Goal: Check status: Check status

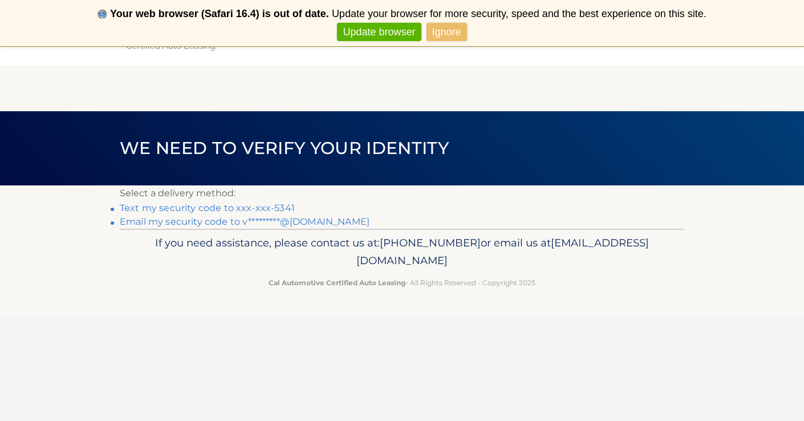
click at [452, 34] on link "Ignore" at bounding box center [447, 32] width 41 height 19
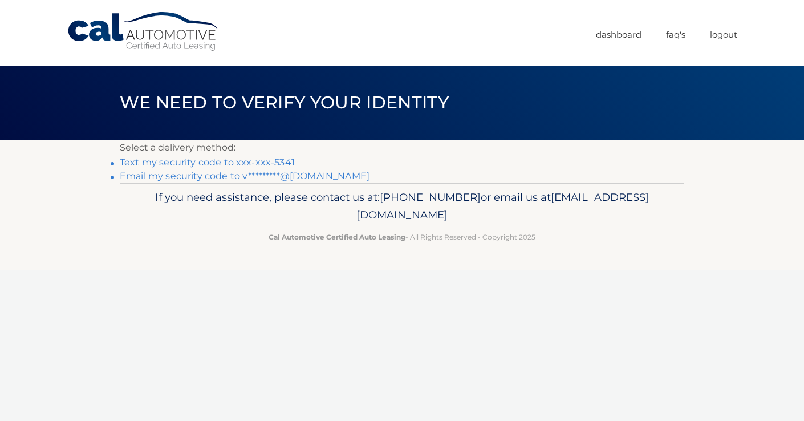
click at [270, 161] on link "Text my security code to xxx-xxx-5341" at bounding box center [207, 162] width 175 height 11
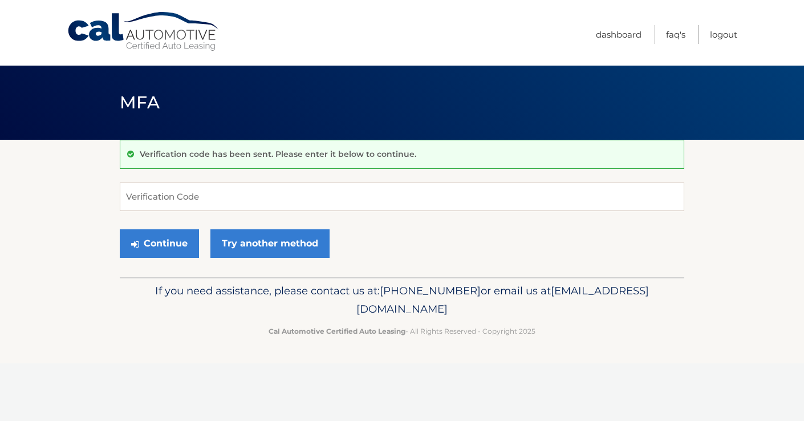
click at [179, 201] on input "Verification Code" at bounding box center [402, 197] width 565 height 29
type input "545273"
click at [166, 249] on button "Continue" at bounding box center [159, 243] width 79 height 29
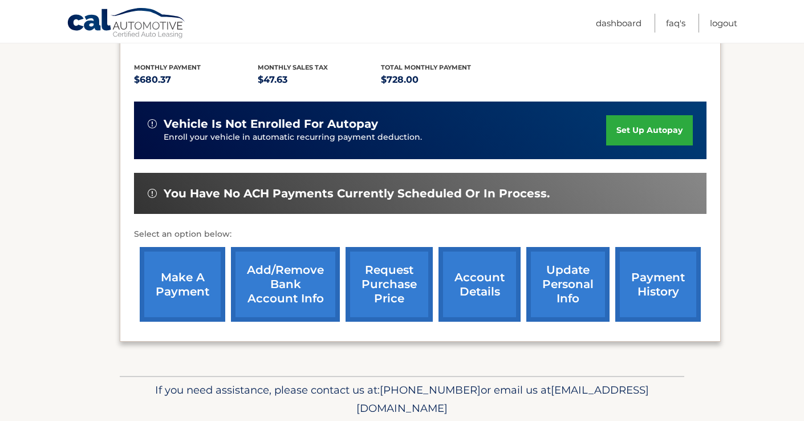
scroll to position [230, 0]
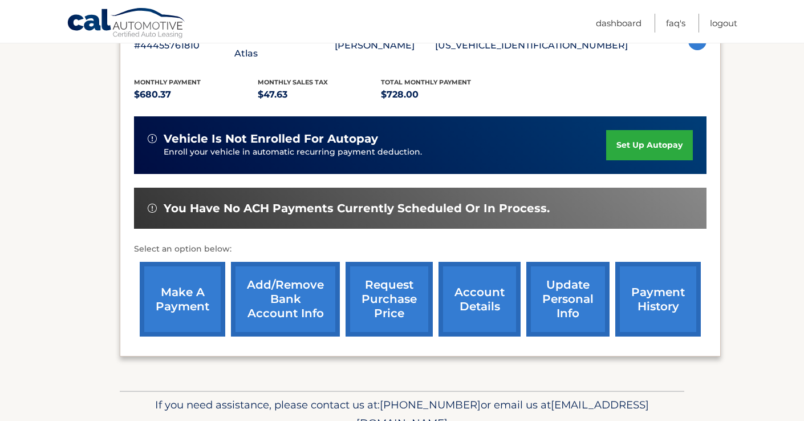
click at [657, 283] on link "payment history" at bounding box center [659, 299] width 86 height 75
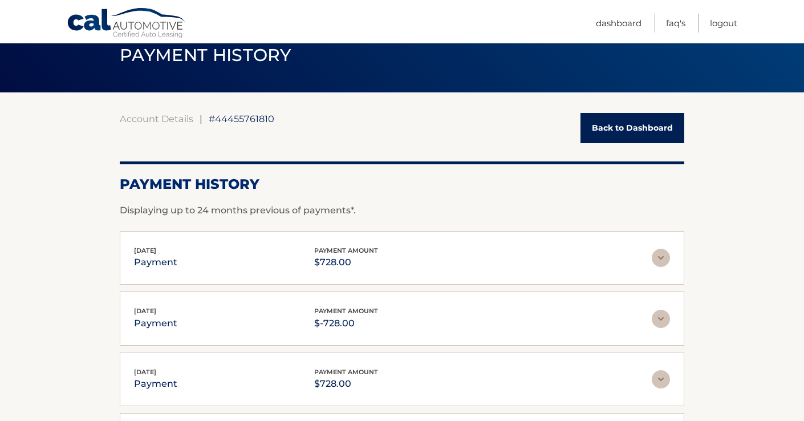
scroll to position [72, 0]
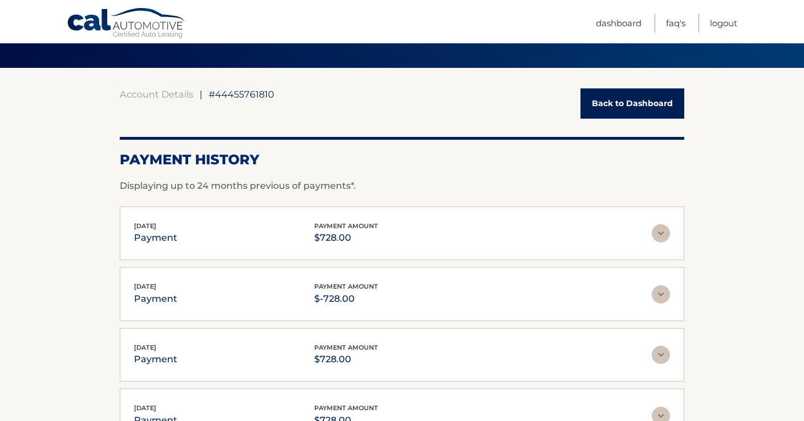
click at [661, 227] on img at bounding box center [661, 233] width 18 height 18
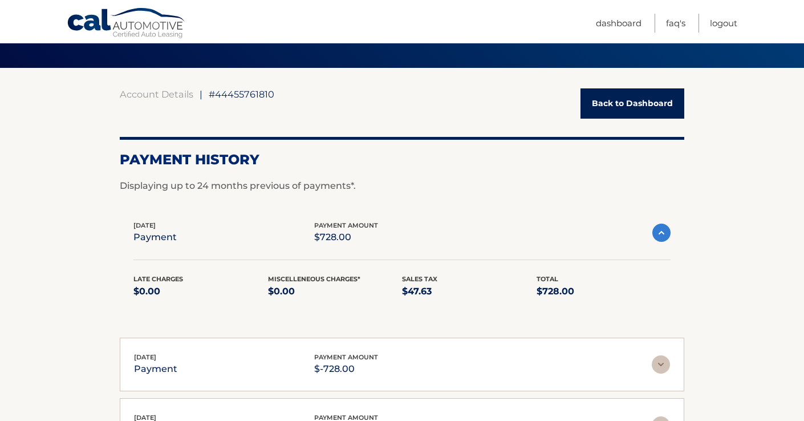
click at [661, 227] on img at bounding box center [662, 233] width 18 height 18
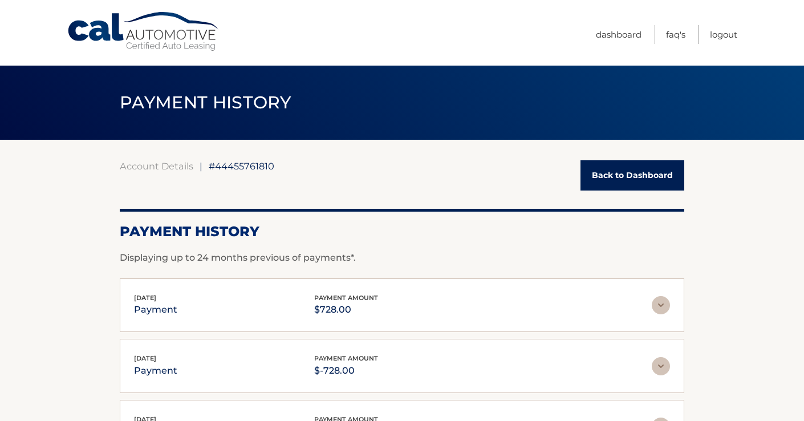
scroll to position [0, 0]
click at [627, 36] on link "Dashboard" at bounding box center [619, 34] width 46 height 19
